Goal: Check status: Check status

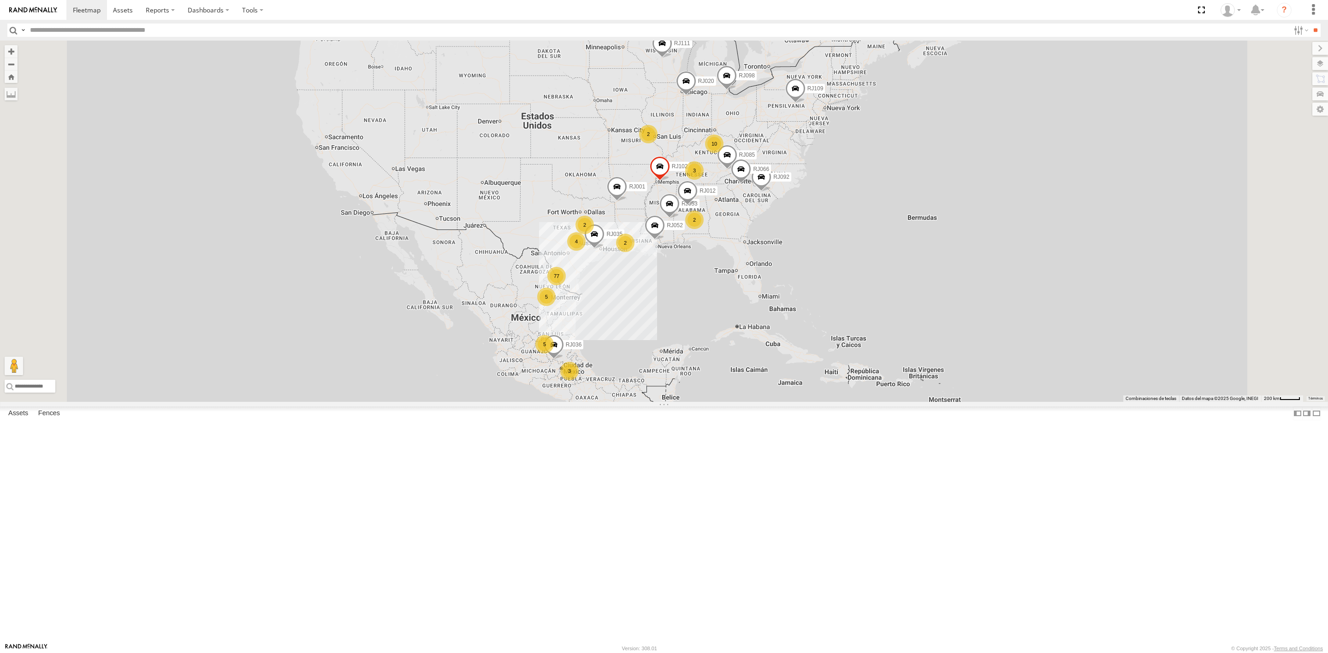
click at [133, 24] on input "text" at bounding box center [657, 30] width 1263 height 13
paste input "*****"
click at [1310, 24] on input "**" at bounding box center [1315, 30] width 11 height 13
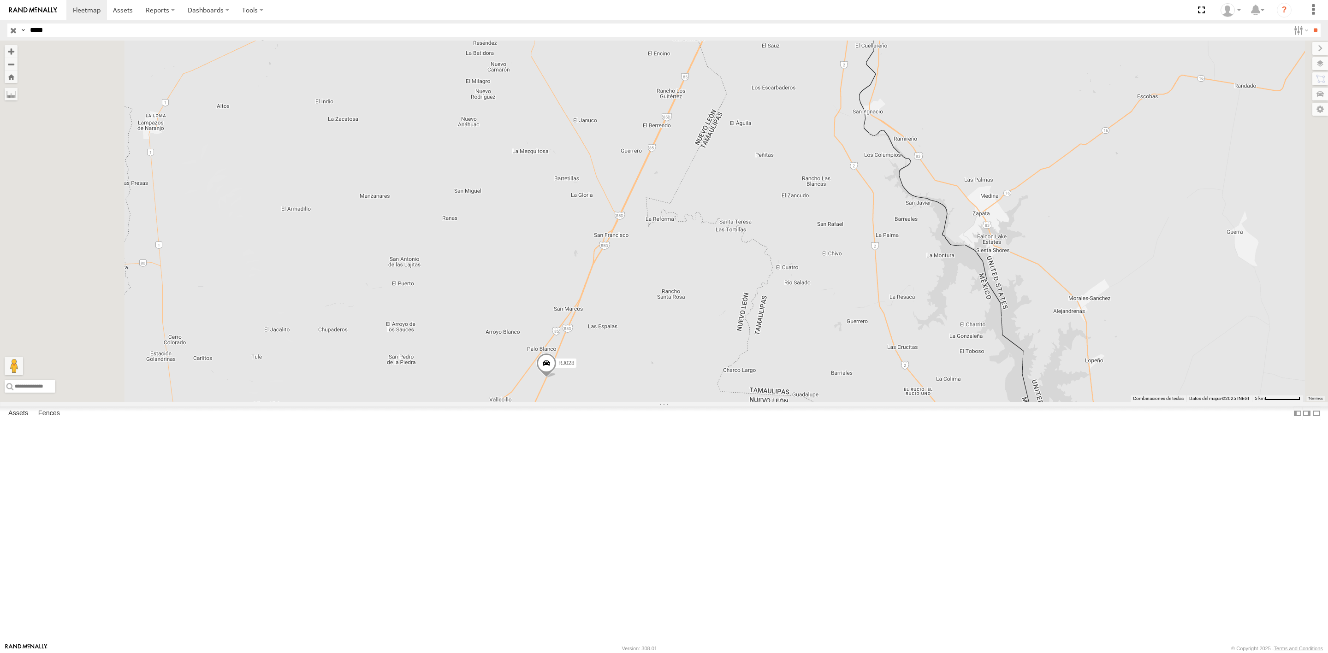
drag, startPoint x: 686, startPoint y: 501, endPoint x: 722, endPoint y: 411, distance: 96.6
click at [722, 402] on div "RJ028" at bounding box center [664, 221] width 1328 height 361
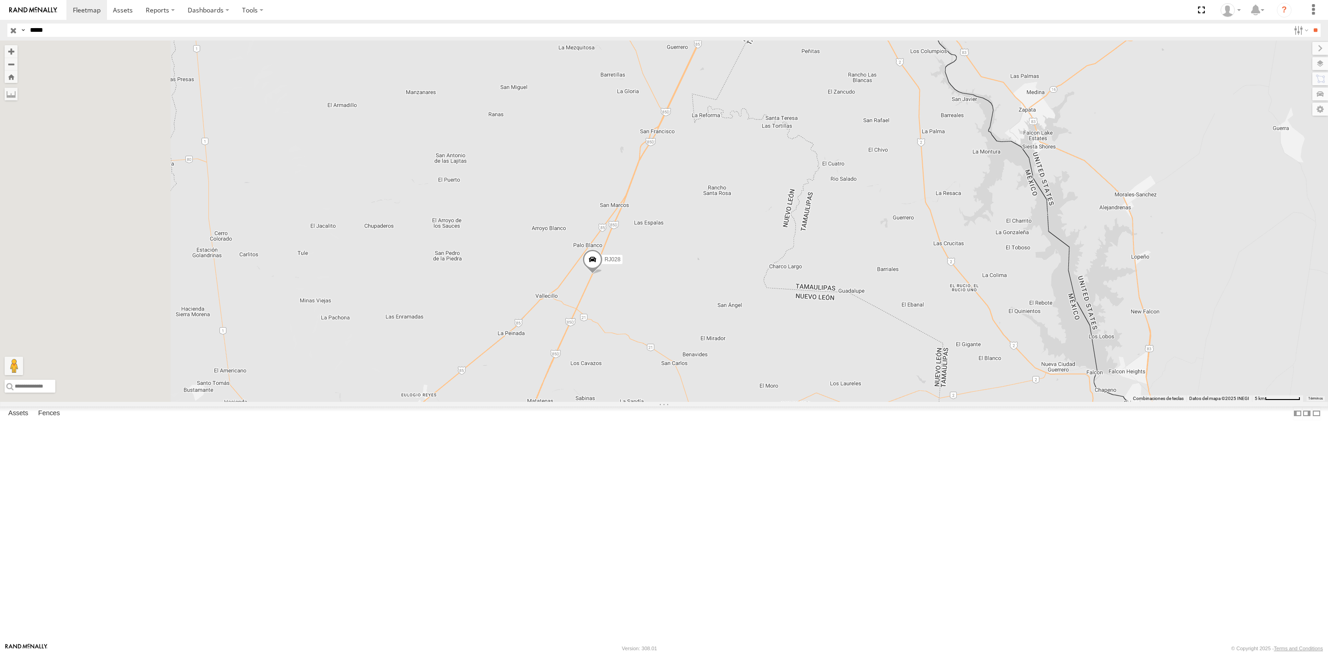
drag, startPoint x: 758, startPoint y: 347, endPoint x: 767, endPoint y: 324, distance: 24.5
click at [767, 324] on div "RJ028" at bounding box center [664, 221] width 1328 height 361
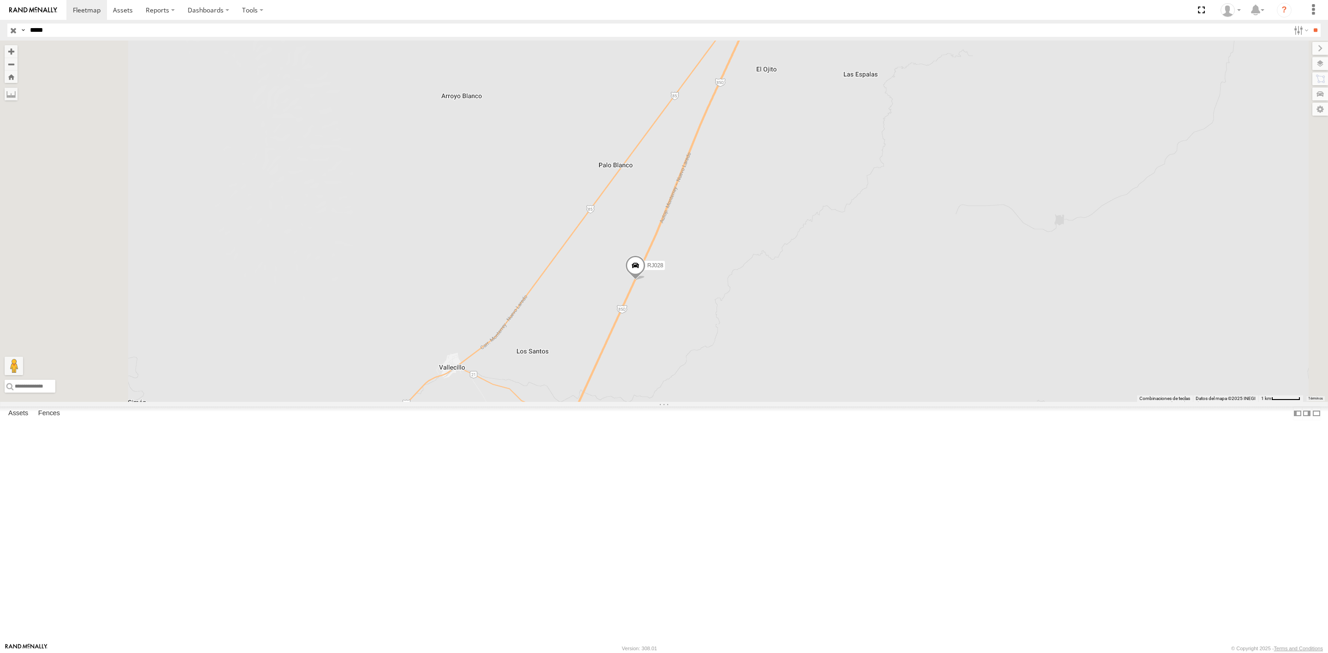
drag, startPoint x: 779, startPoint y: 420, endPoint x: 793, endPoint y: 368, distance: 54.0
click at [793, 368] on div "RJ028" at bounding box center [664, 221] width 1328 height 361
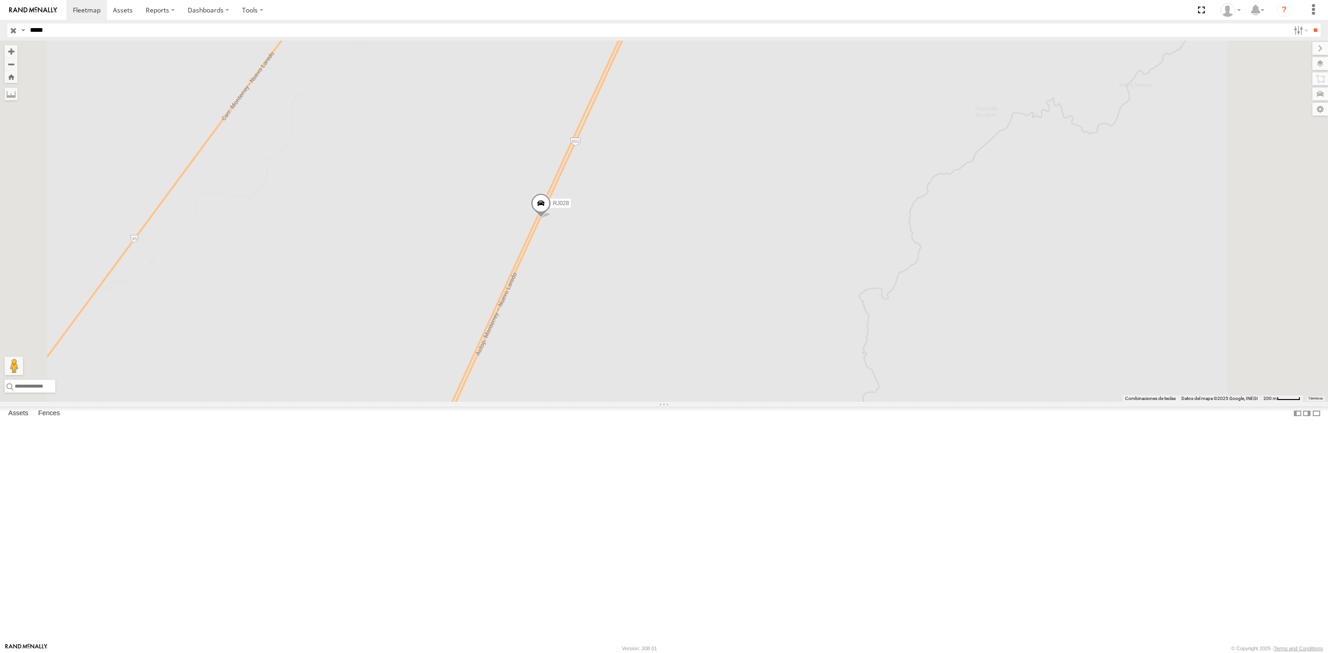
click at [551, 218] on span at bounding box center [541, 205] width 20 height 25
click at [706, 382] on div "RJ028 RJ028 RACING CARGO MEX-85D [PERSON_NAME] 26.68865 , -99.91863 [GEOGRAPHIC…" at bounding box center [664, 221] width 1328 height 361
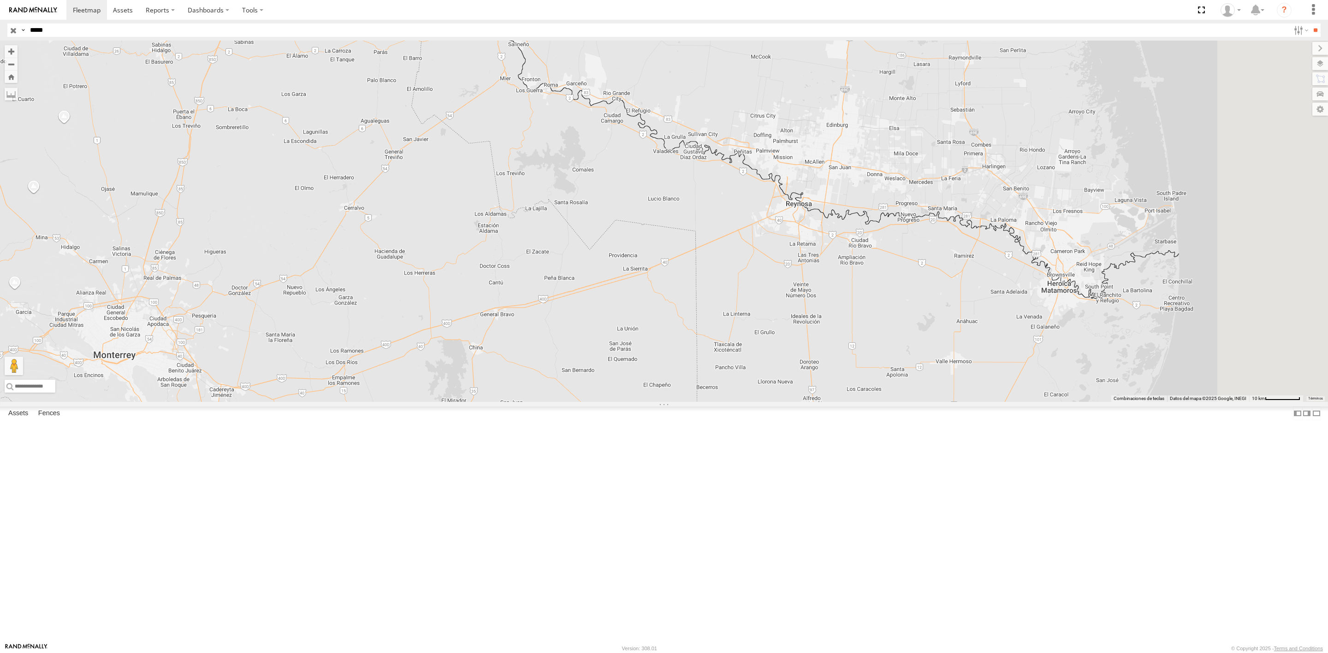
drag, startPoint x: 714, startPoint y: 328, endPoint x: 376, endPoint y: 100, distance: 407.7
click at [376, 100] on div "RJ028" at bounding box center [664, 221] width 1328 height 361
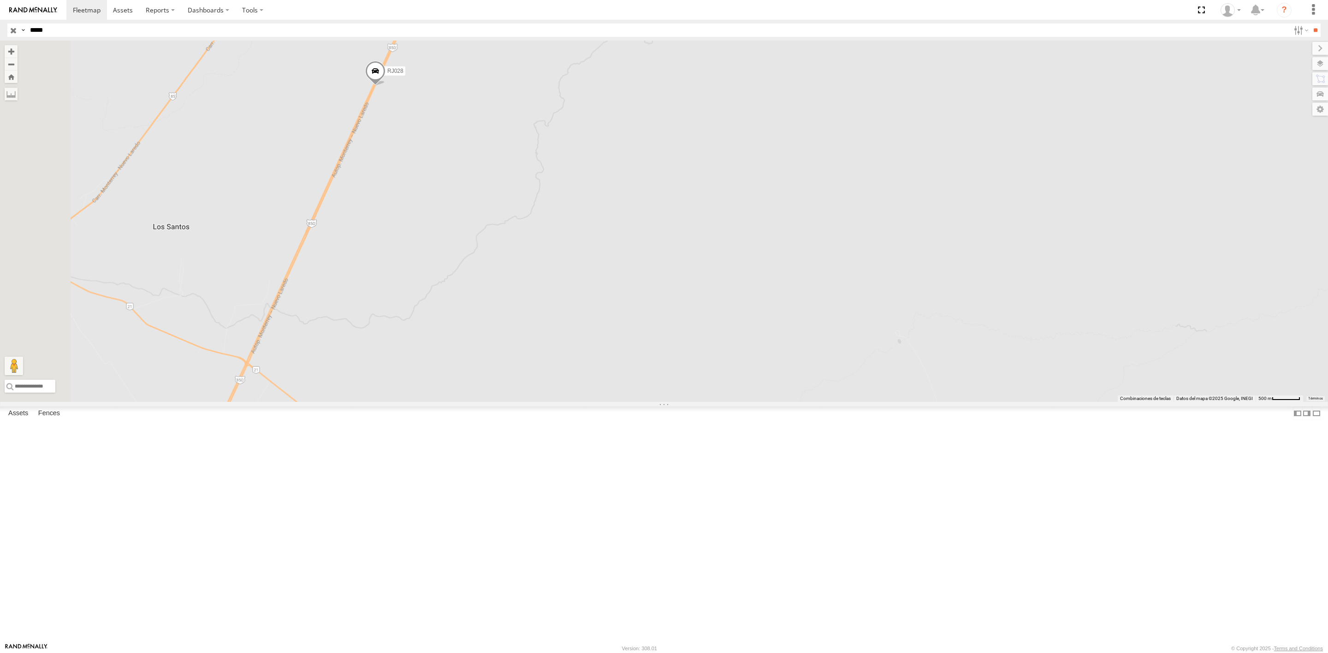
drag, startPoint x: 446, startPoint y: 151, endPoint x: 512, endPoint y: 207, distance: 86.1
click at [385, 86] on span at bounding box center [375, 73] width 20 height 25
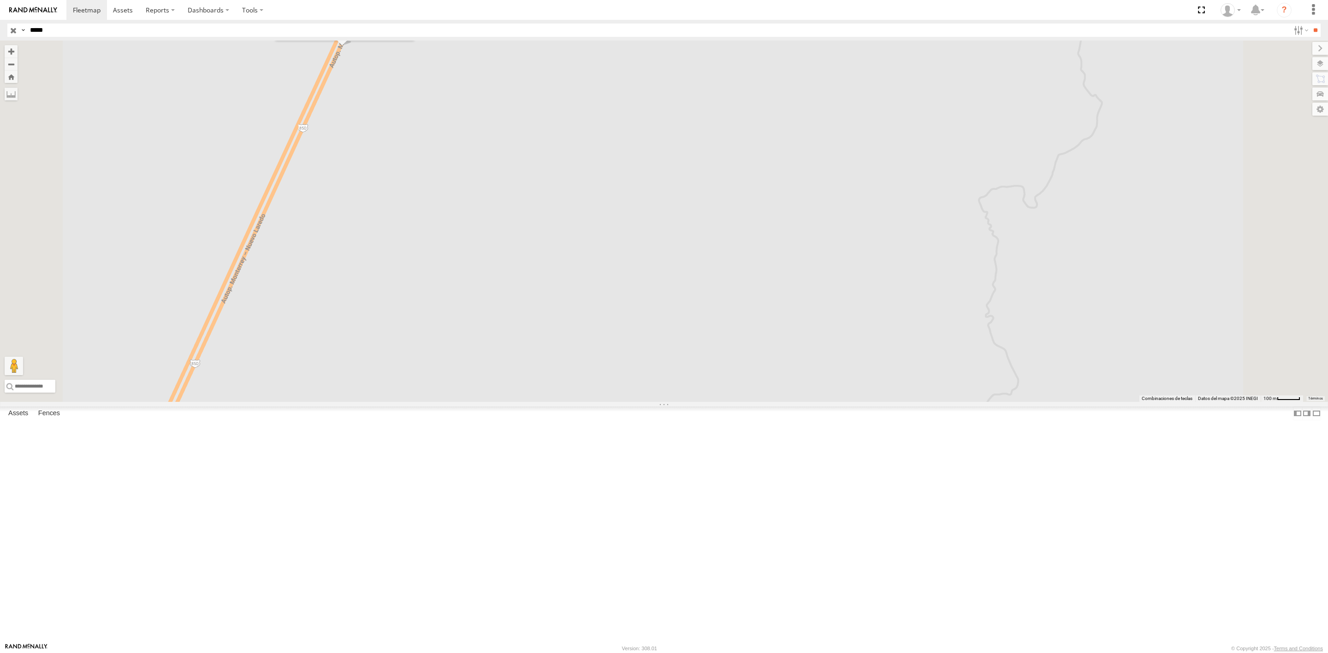
drag, startPoint x: 515, startPoint y: 249, endPoint x: 468, endPoint y: 201, distance: 67.5
click at [468, 201] on div "RJ028 RJ028 RACING CARGO MEX-85D [PERSON_NAME] 26.68865 , -99.91863 [GEOGRAPHIC…" at bounding box center [664, 221] width 1328 height 361
click at [36, 32] on input "*****" at bounding box center [657, 30] width 1263 height 13
click at [0, 0] on div "RJ028 RACING CARGO" at bounding box center [0, 0] width 0 height 0
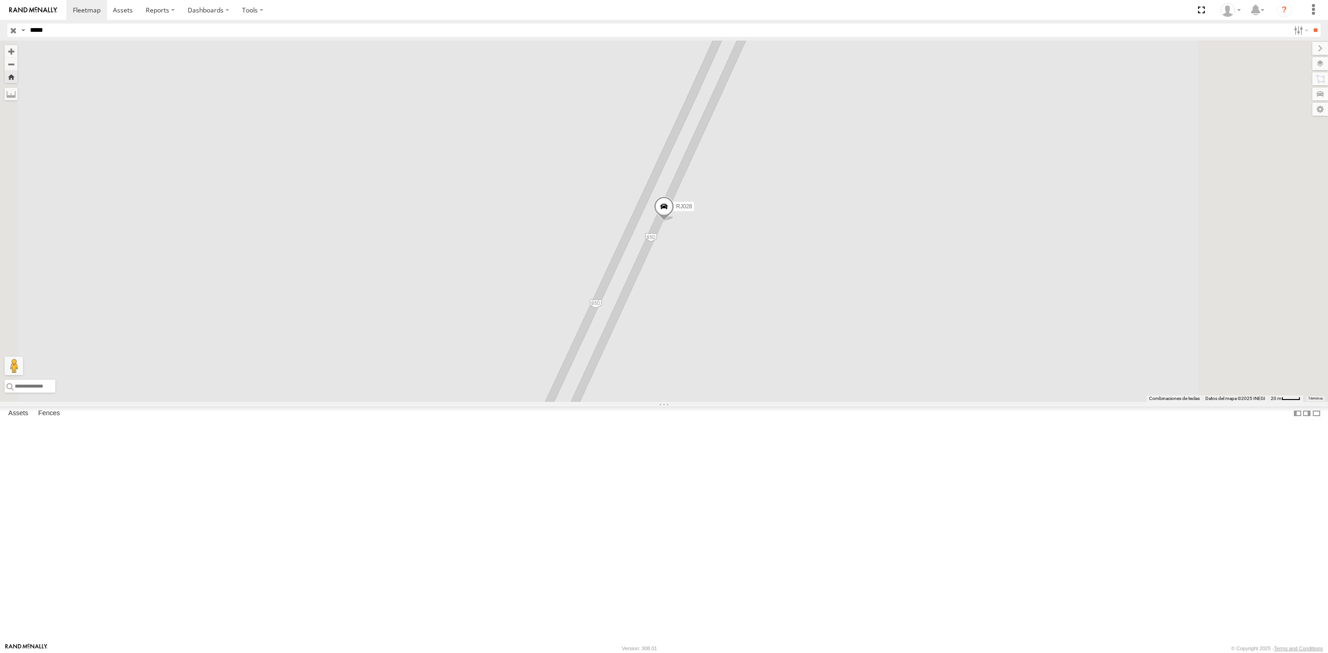
click at [0, 0] on div "RJ028" at bounding box center [0, 0] width 0 height 0
copy div "RJ028"
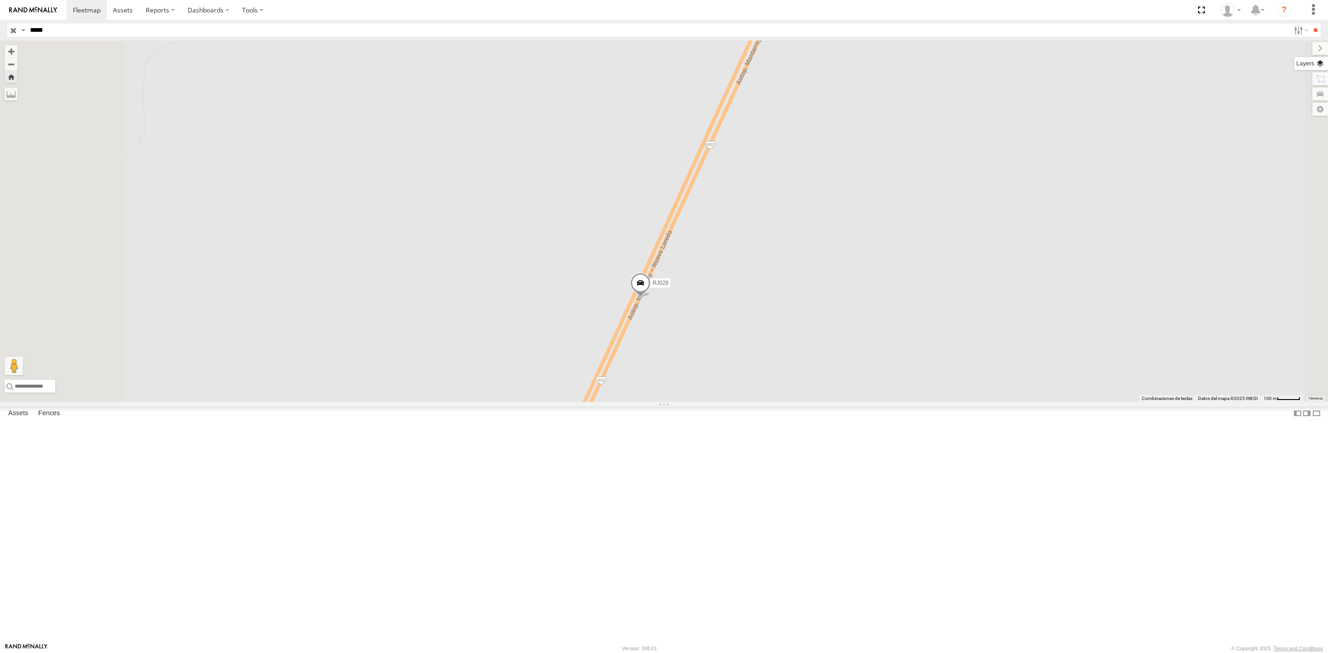
click at [1320, 65] on label at bounding box center [1311, 63] width 34 height 13
click at [0, 0] on span "Mainroads ([GEOGRAPHIC_DATA])" at bounding box center [0, 0] width 0 height 0
click at [0, 0] on span "Road Open with Caution" at bounding box center [0, 0] width 0 height 0
click at [0, 0] on label "×" at bounding box center [0, 0] width 0 height 0
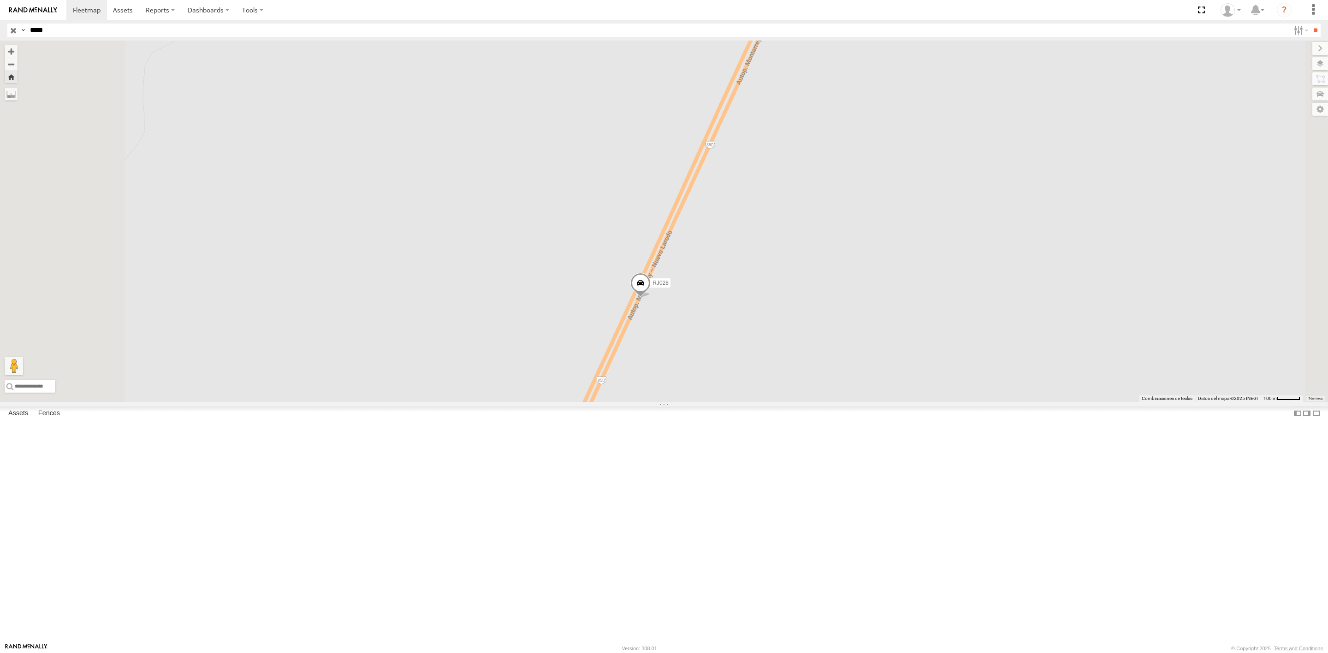
click at [0, 0] on span "Basemaps" at bounding box center [0, 0] width 0 height 0
click at [0, 0] on span "Satellite + Roadmap" at bounding box center [0, 0] width 0 height 0
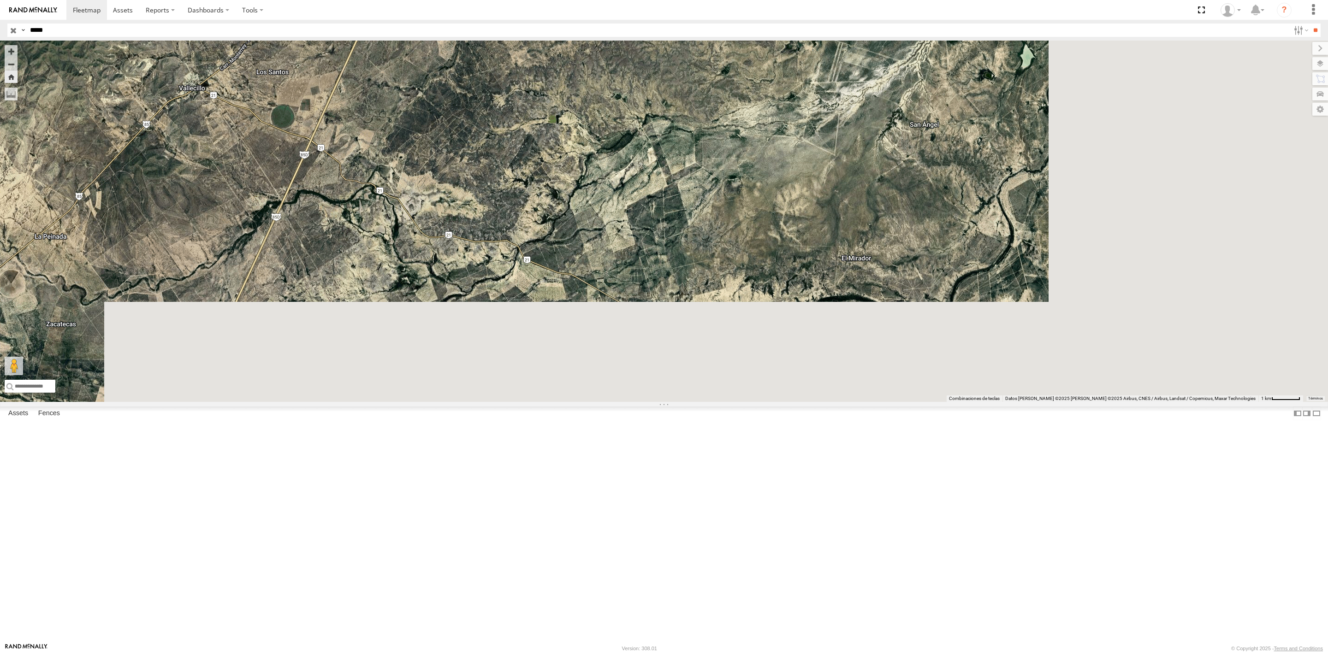
drag, startPoint x: 746, startPoint y: 421, endPoint x: 479, endPoint y: 114, distance: 406.9
click at [479, 114] on div "RJ028" at bounding box center [664, 221] width 1328 height 361
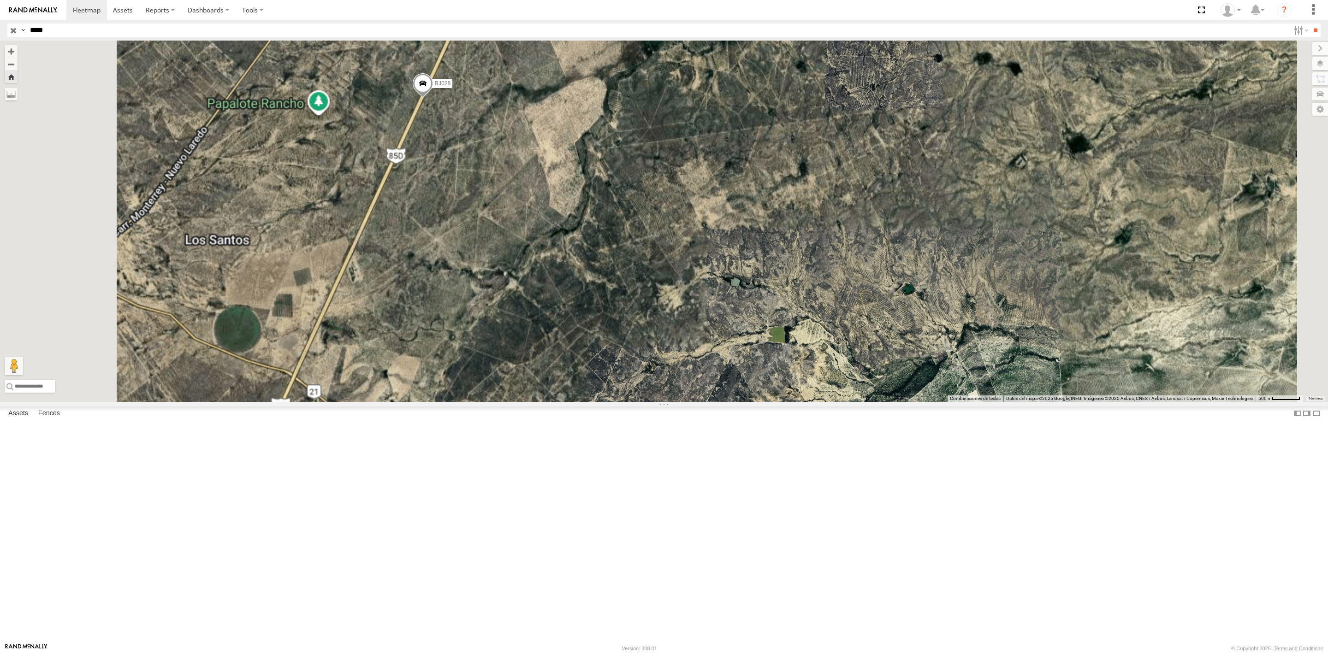
drag, startPoint x: 446, startPoint y: 148, endPoint x: 615, endPoint y: 300, distance: 227.2
click at [615, 300] on div "RJ028" at bounding box center [664, 221] width 1328 height 361
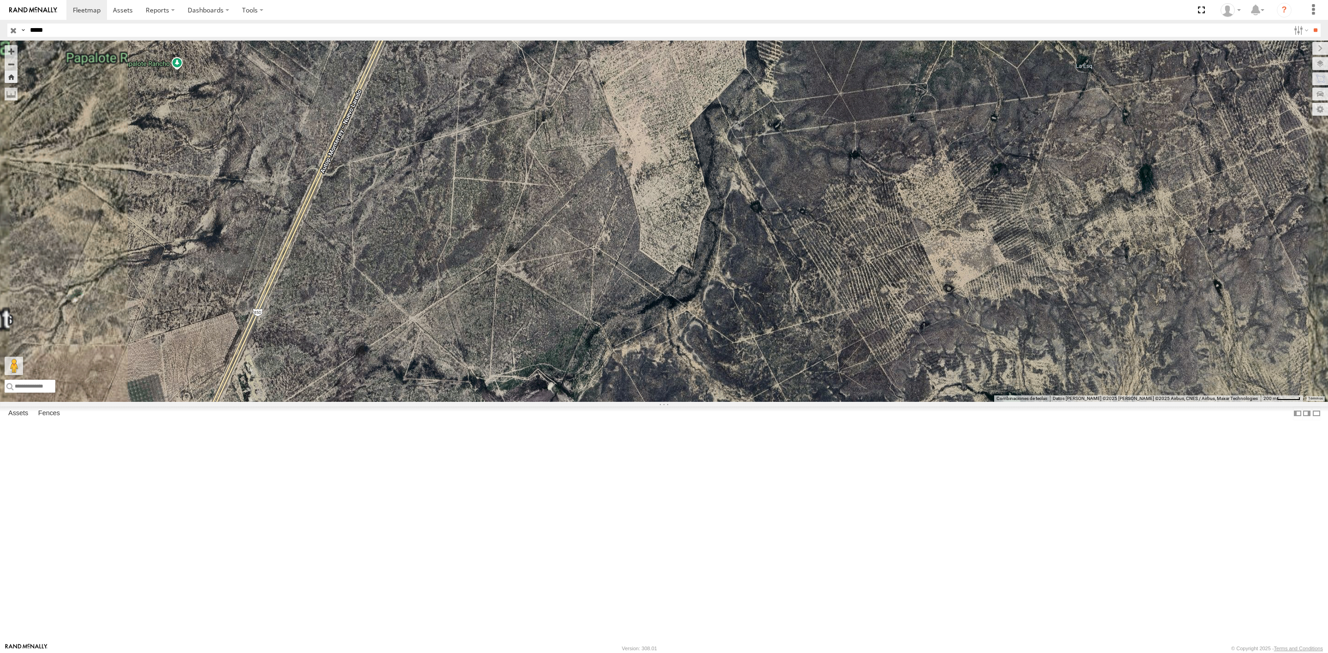
drag, startPoint x: 547, startPoint y: 266, endPoint x: 560, endPoint y: 270, distance: 14.1
click at [560, 270] on div "RJ028" at bounding box center [664, 221] width 1328 height 361
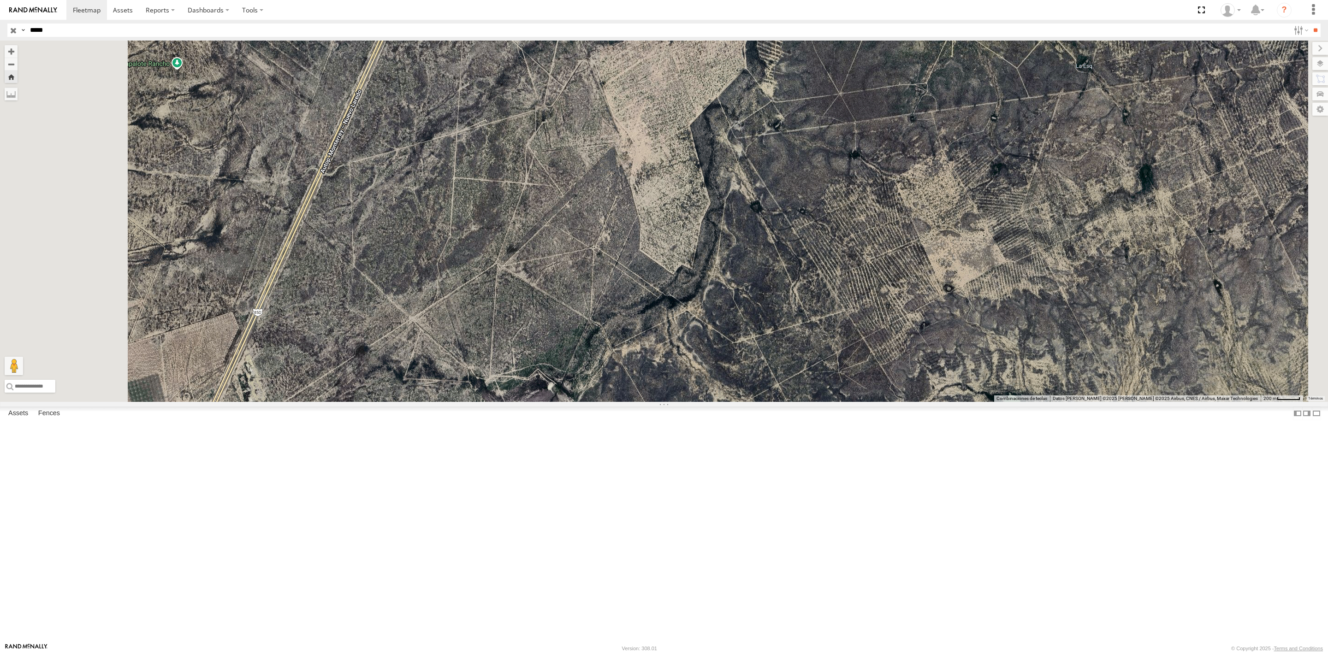
click at [35, 32] on input "*****" at bounding box center [657, 30] width 1263 height 13
type input "*****"
click at [1310, 24] on input "**" at bounding box center [1315, 30] width 11 height 13
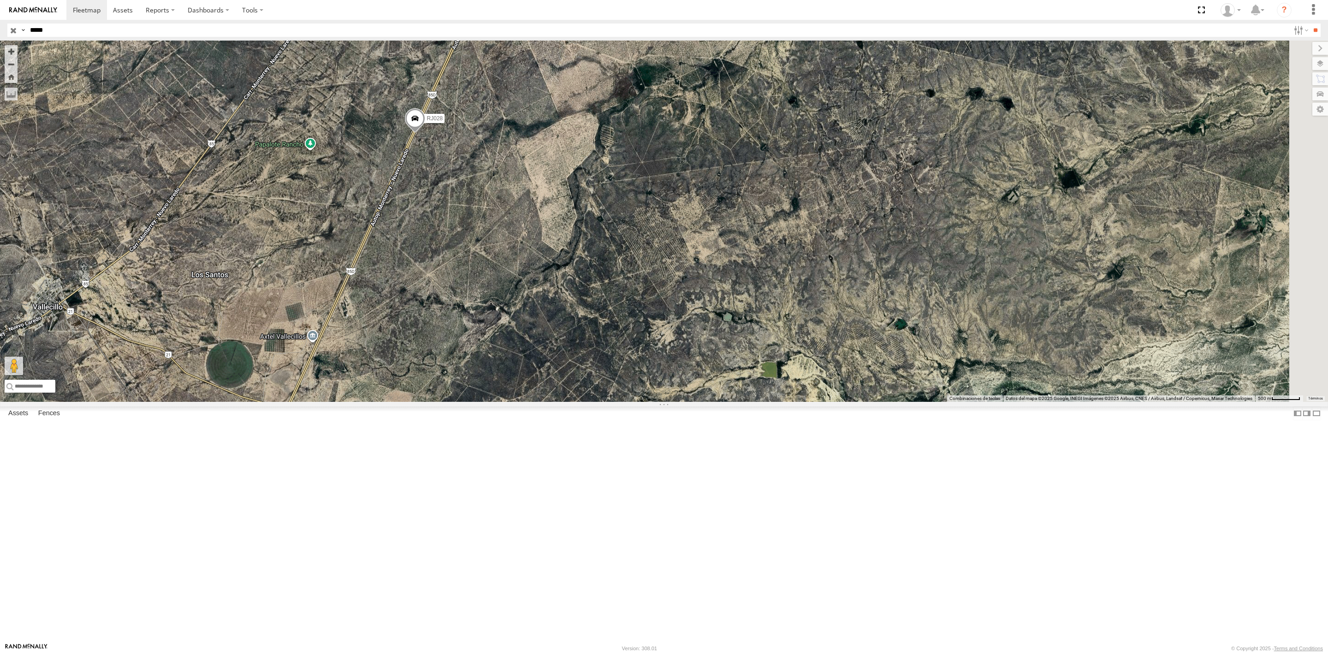
drag, startPoint x: 722, startPoint y: 326, endPoint x: 477, endPoint y: 238, distance: 260.6
click at [477, 238] on div "RJ028" at bounding box center [664, 221] width 1328 height 361
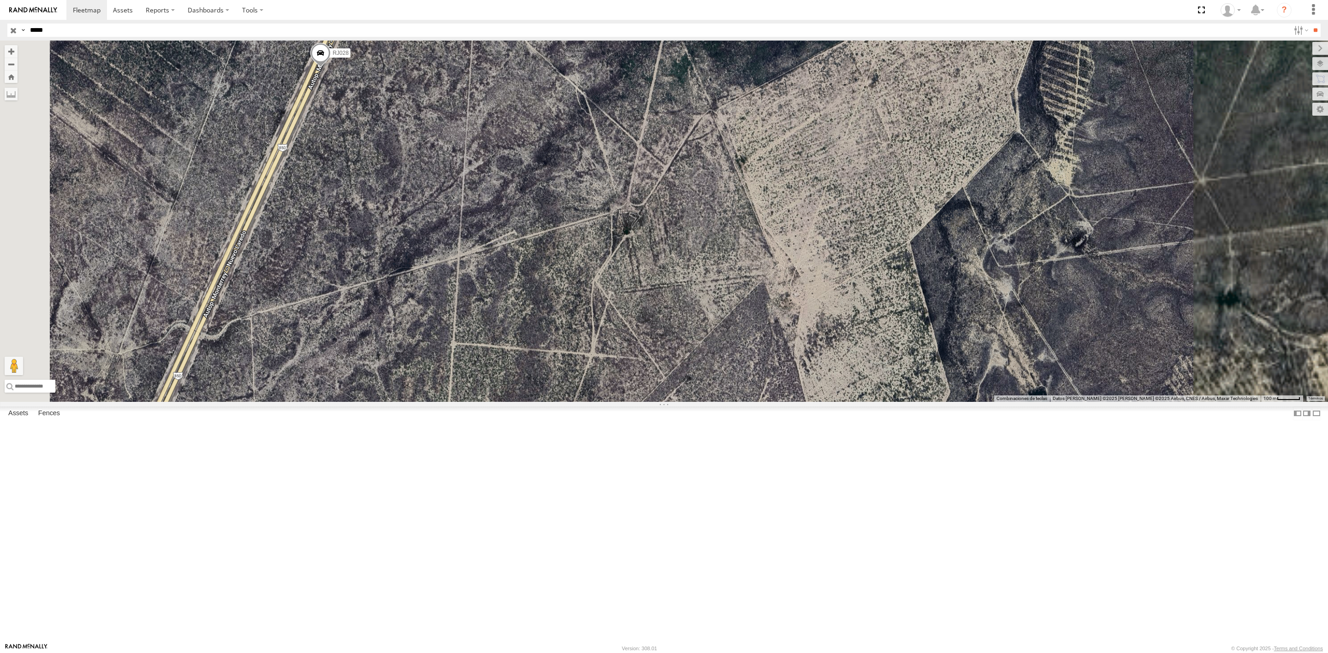
drag, startPoint x: 548, startPoint y: 281, endPoint x: 497, endPoint y: 213, distance: 84.7
click at [497, 213] on div "RJ028" at bounding box center [664, 221] width 1328 height 361
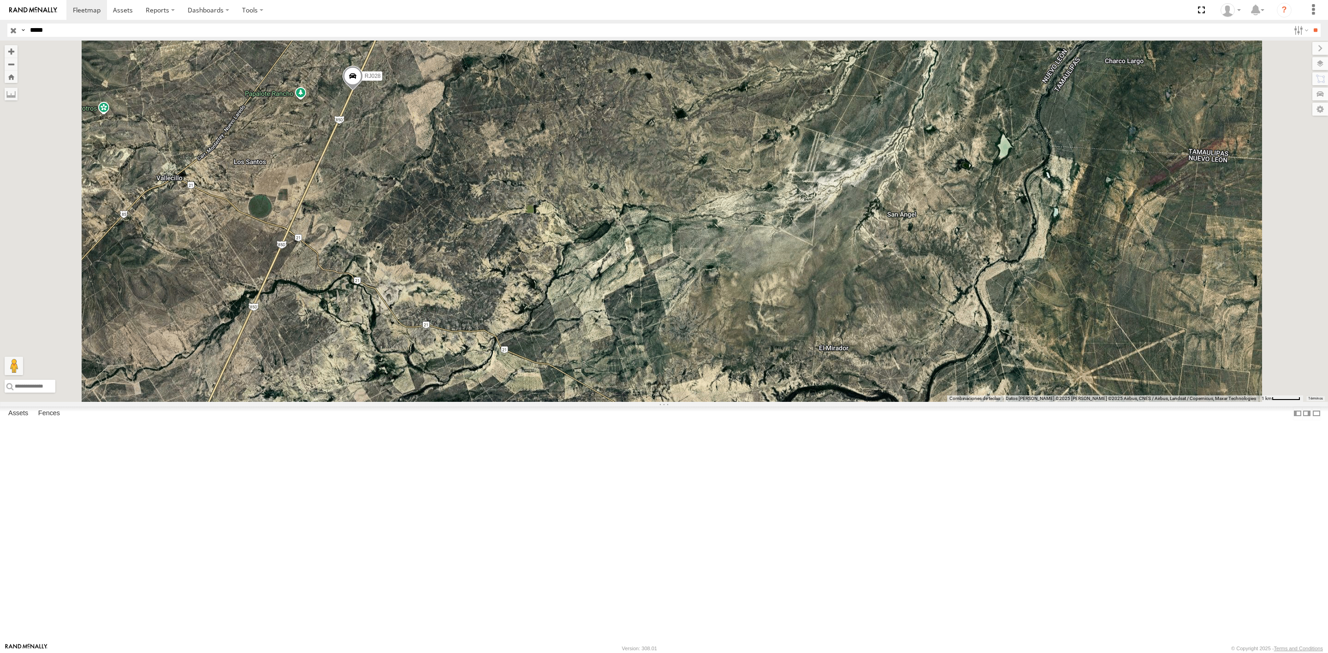
drag, startPoint x: 513, startPoint y: 212, endPoint x: 506, endPoint y: 216, distance: 8.1
click at [506, 216] on div "RJ028" at bounding box center [664, 221] width 1328 height 361
